Goal: Task Accomplishment & Management: Manage account settings

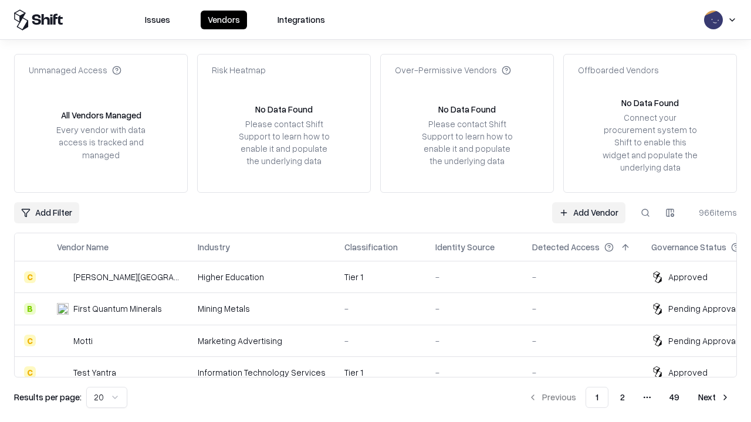
click at [588, 212] on link "Add Vendor" at bounding box center [588, 212] width 73 height 21
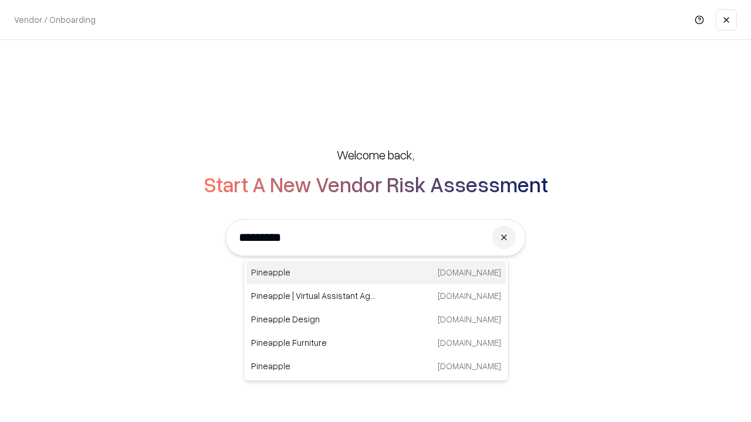
click at [376, 273] on div "Pineapple pineappleenergy.com" at bounding box center [375, 272] width 259 height 23
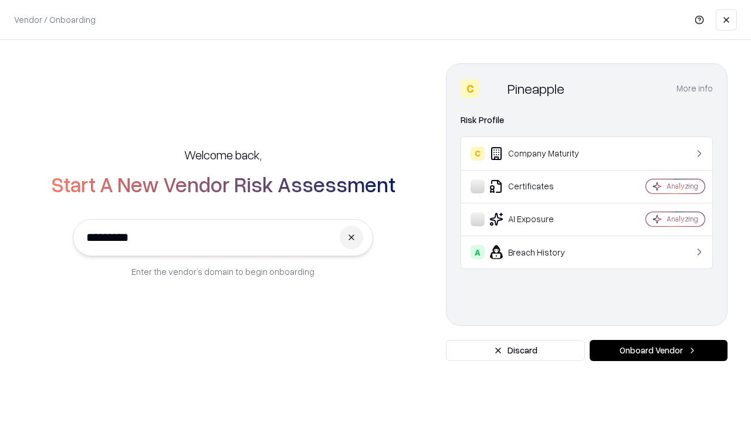
type input "*********"
click at [658, 351] on button "Onboard Vendor" at bounding box center [658, 350] width 138 height 21
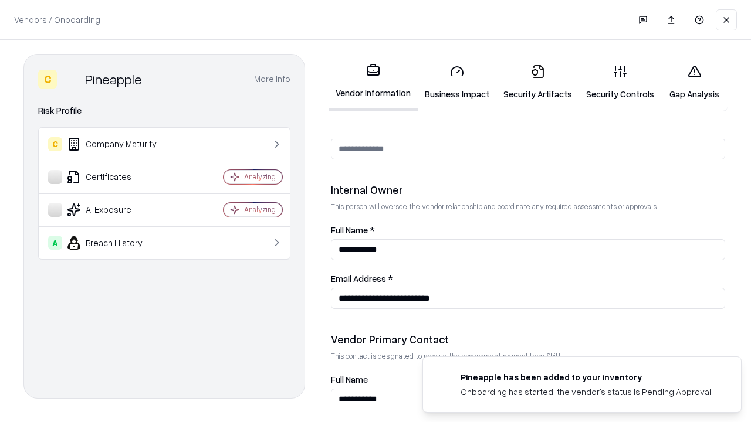
scroll to position [608, 0]
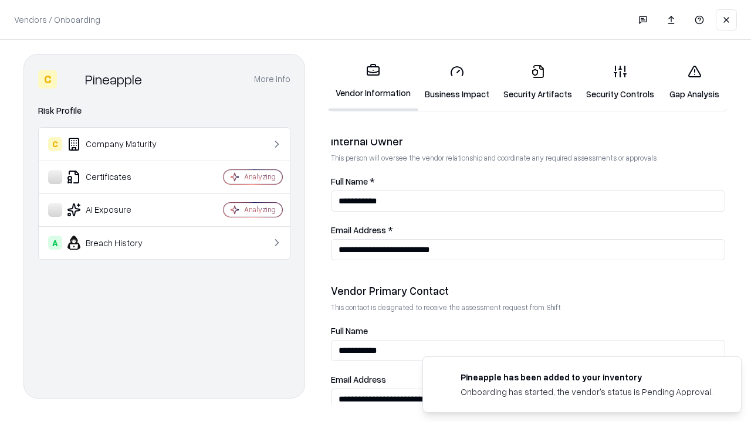
click at [457, 82] on link "Business Impact" at bounding box center [457, 82] width 79 height 55
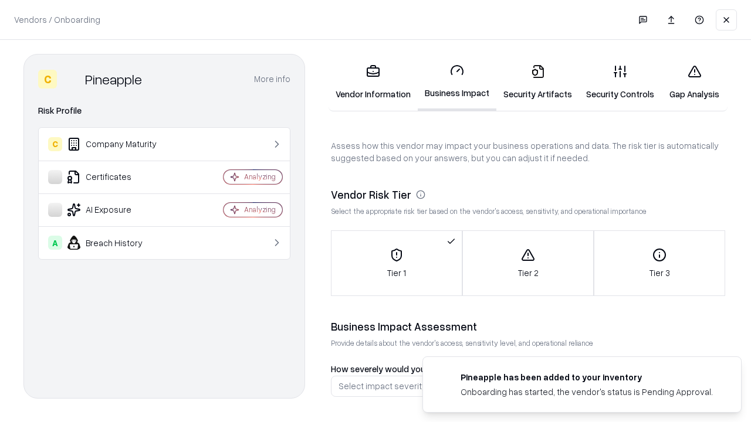
click at [537, 82] on link "Security Artifacts" at bounding box center [537, 82] width 83 height 55
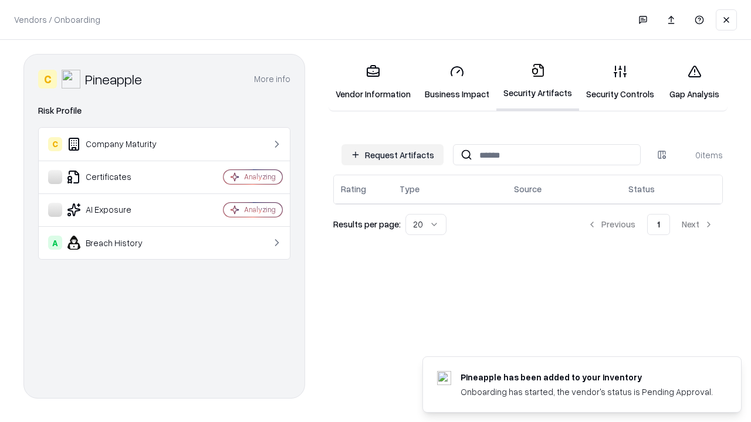
click at [392, 155] on button "Request Artifacts" at bounding box center [392, 154] width 102 height 21
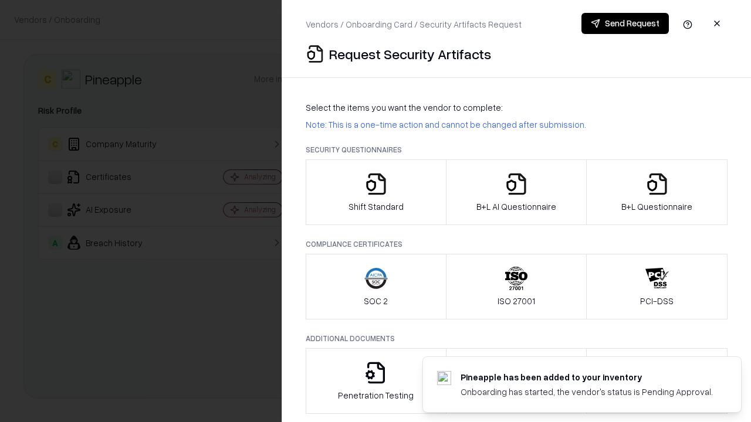
click at [375, 192] on icon "button" at bounding box center [375, 183] width 23 height 23
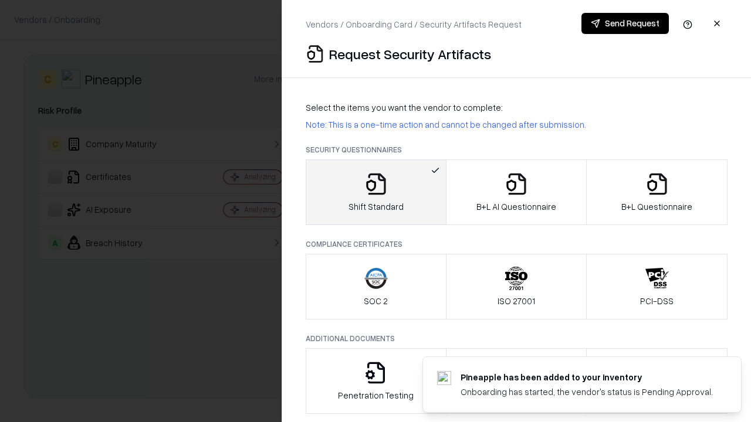
click at [625, 23] on button "Send Request" at bounding box center [624, 23] width 87 height 21
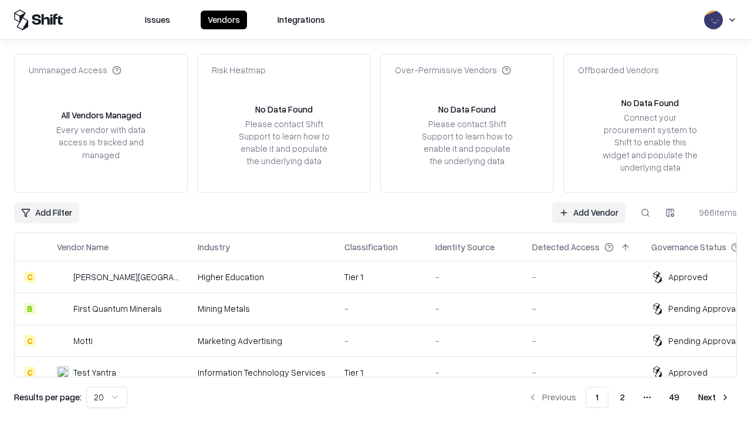
click at [645, 212] on button at bounding box center [645, 212] width 21 height 21
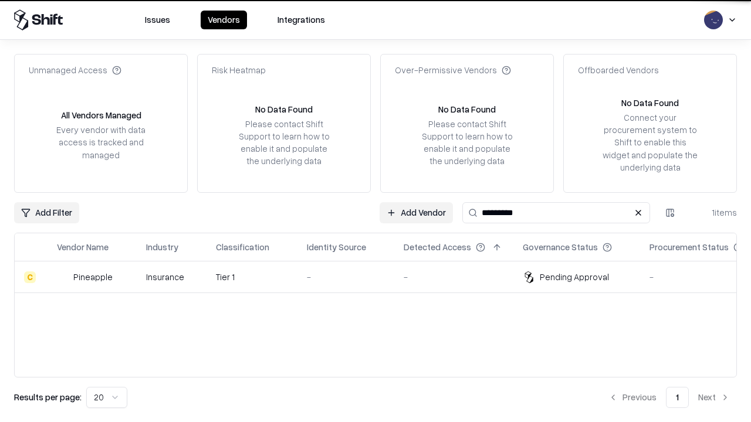
type input "*********"
click at [382, 277] on div "-" at bounding box center [346, 277] width 78 height 12
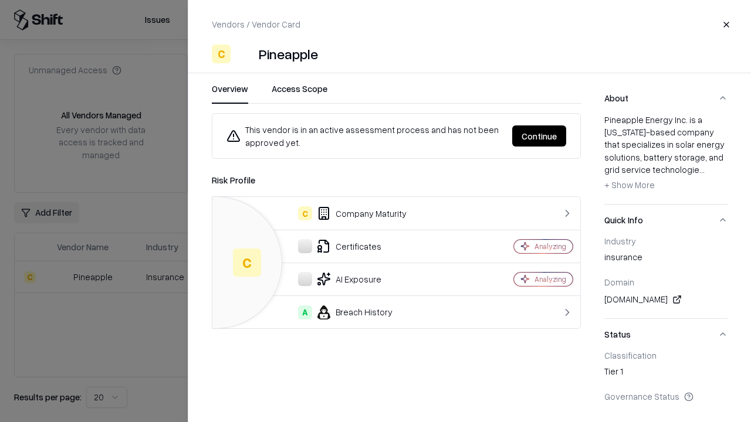
click at [539, 136] on button "Continue" at bounding box center [539, 136] width 54 height 21
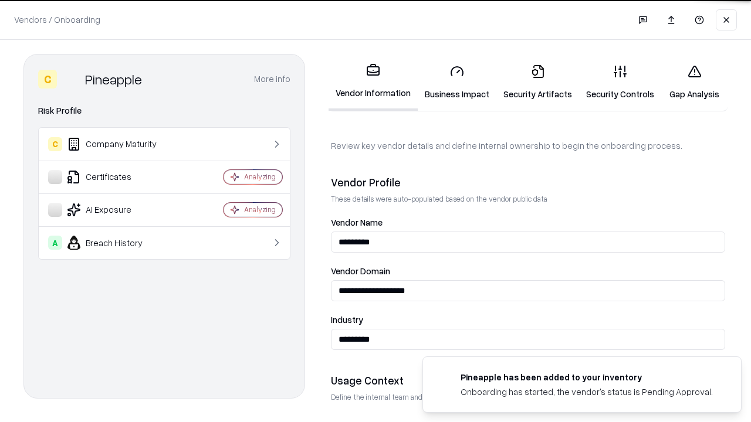
click at [537, 82] on link "Security Artifacts" at bounding box center [537, 82] width 83 height 55
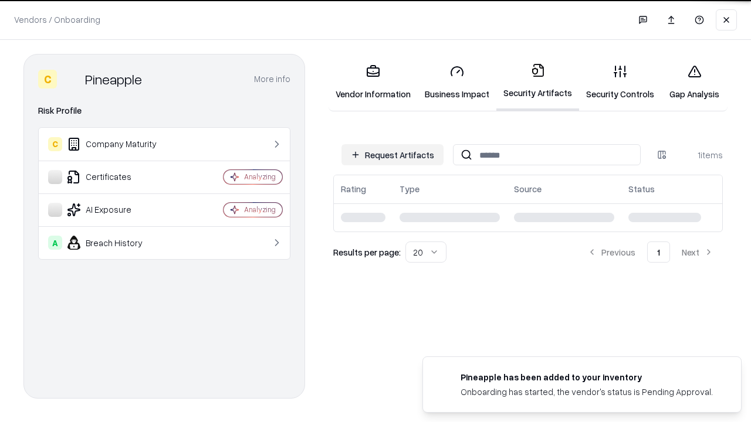
click at [694, 82] on link "Gap Analysis" at bounding box center [694, 82] width 66 height 55
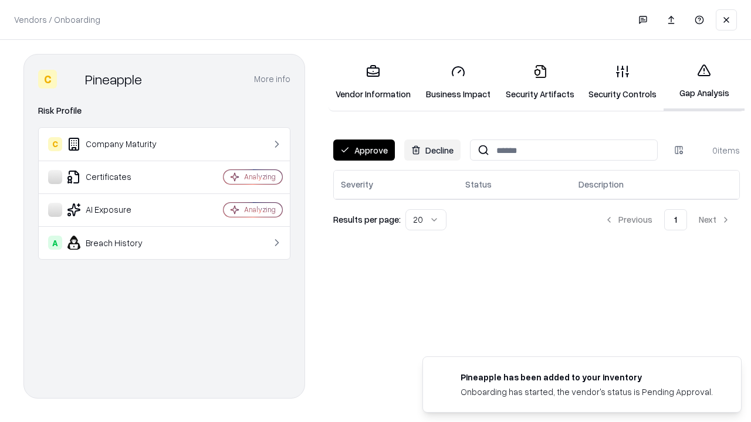
click at [364, 150] on button "Approve" at bounding box center [364, 150] width 62 height 21
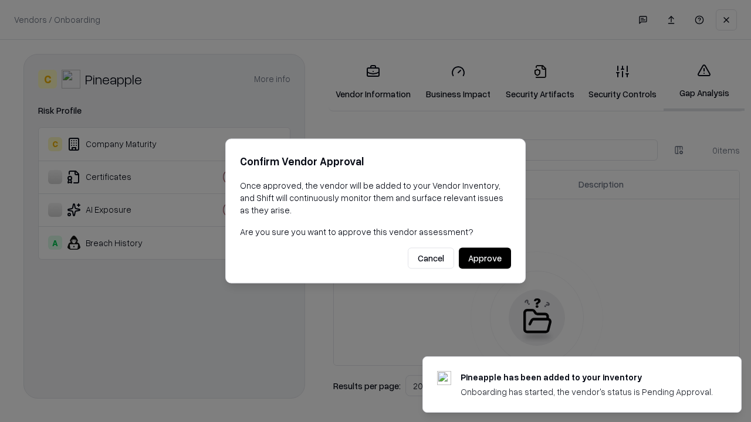
click at [484, 258] on button "Approve" at bounding box center [485, 258] width 52 height 21
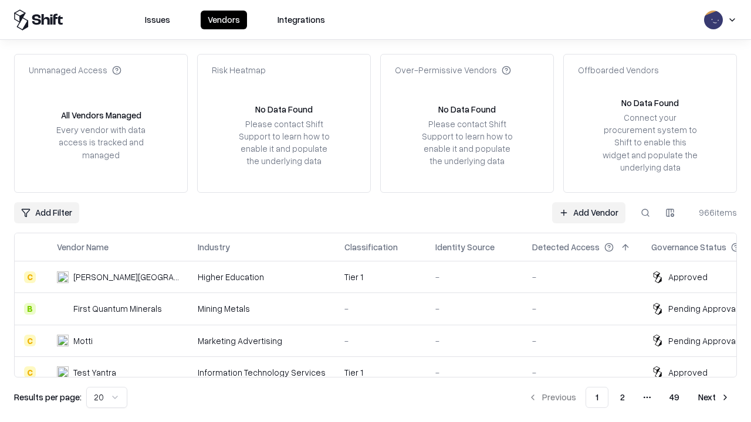
type input "*********"
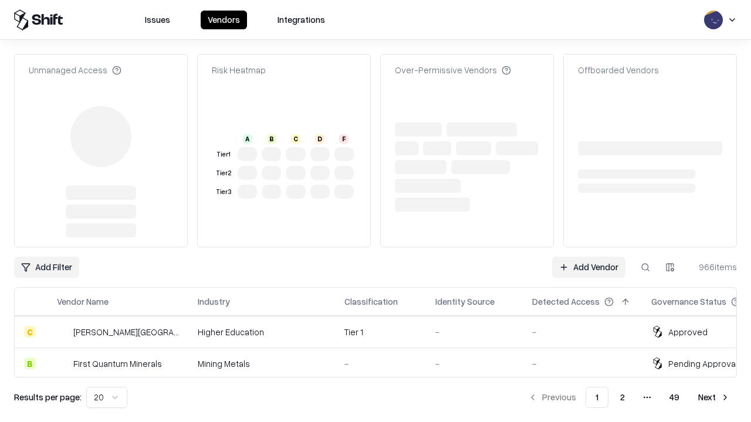
click at [588, 257] on link "Add Vendor" at bounding box center [588, 267] width 73 height 21
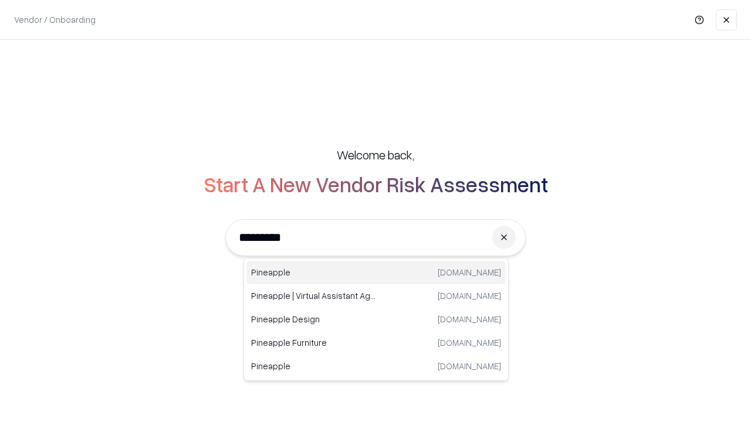
click at [376, 273] on div "Pineapple pineappleenergy.com" at bounding box center [375, 272] width 259 height 23
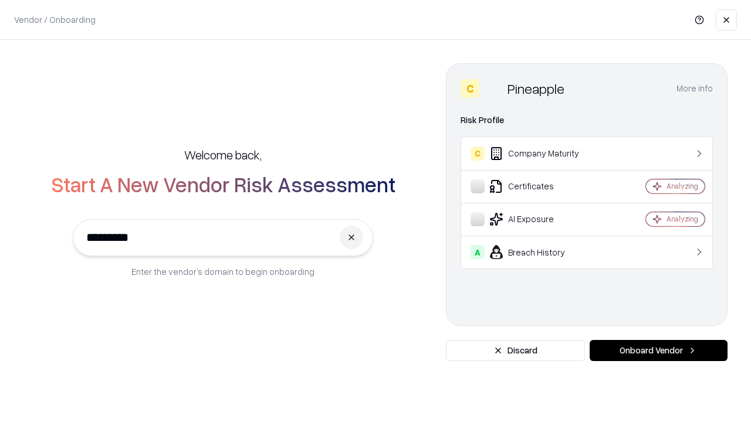
type input "*********"
click at [658, 351] on button "Onboard Vendor" at bounding box center [658, 350] width 138 height 21
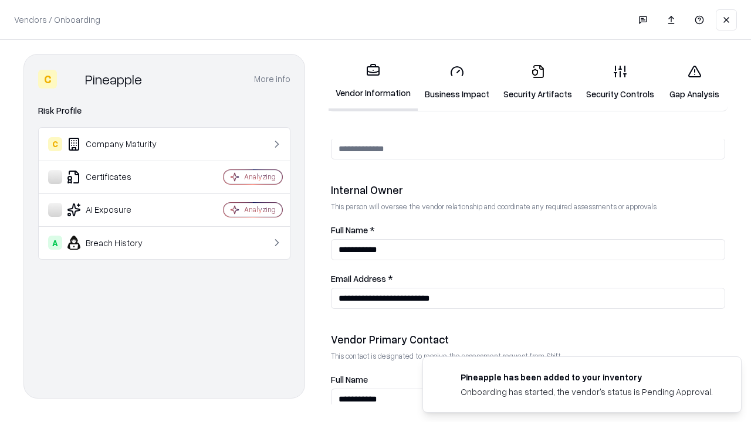
scroll to position [608, 0]
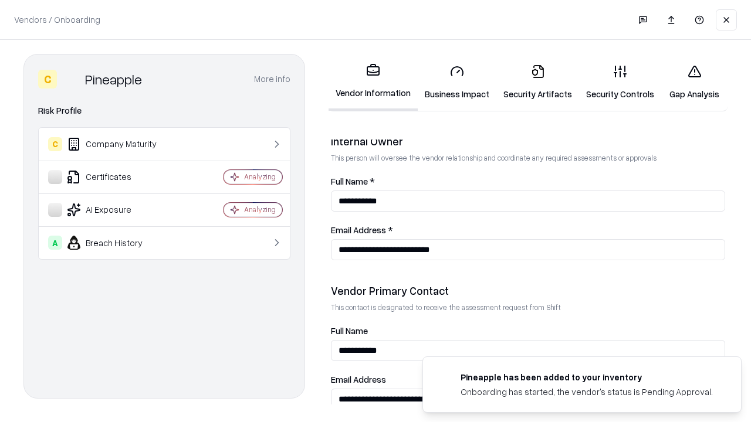
click at [694, 82] on link "Gap Analysis" at bounding box center [694, 82] width 66 height 55
